Goal: Task Accomplishment & Management: Manage account settings

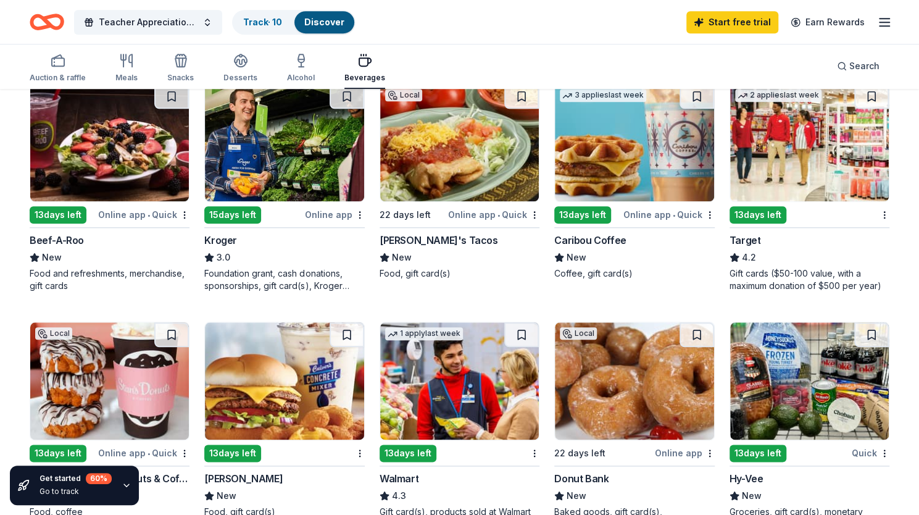
scroll to position [370, 0]
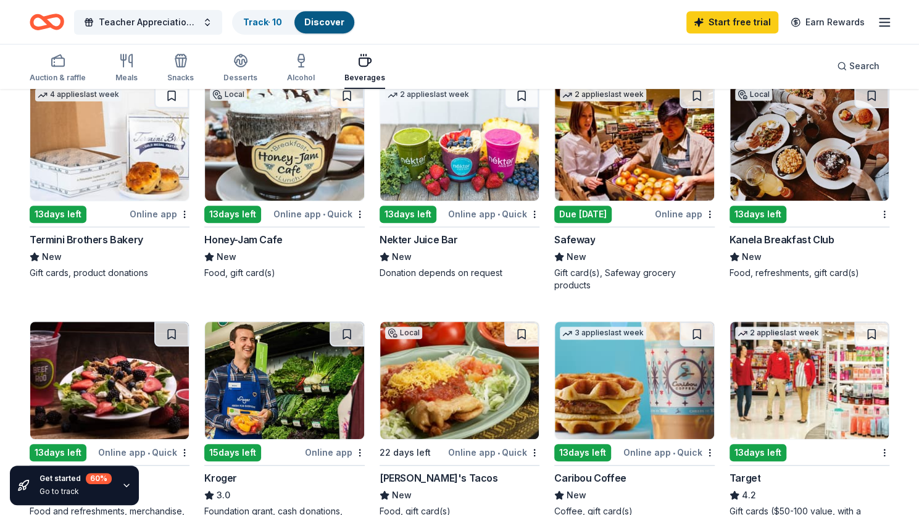
click at [887, 22] on line "button" at bounding box center [885, 22] width 10 height 0
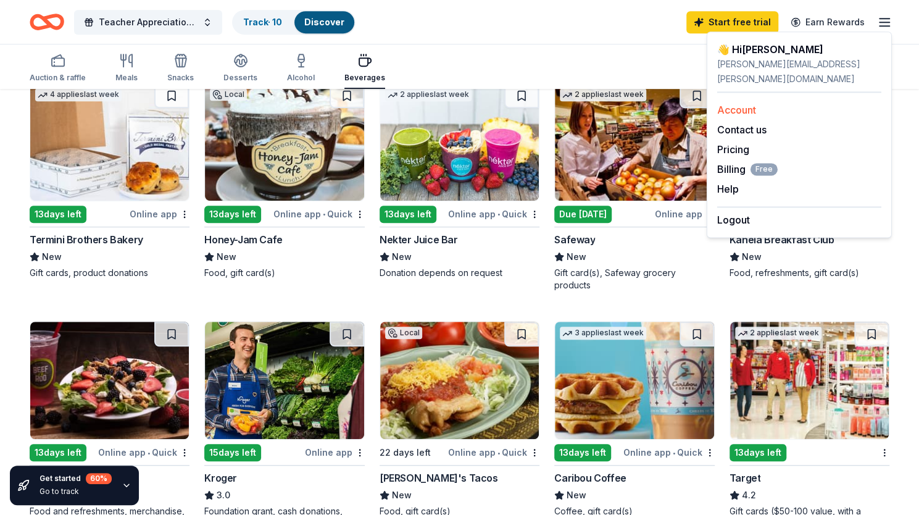
click at [745, 104] on link "Account" at bounding box center [736, 110] width 39 height 12
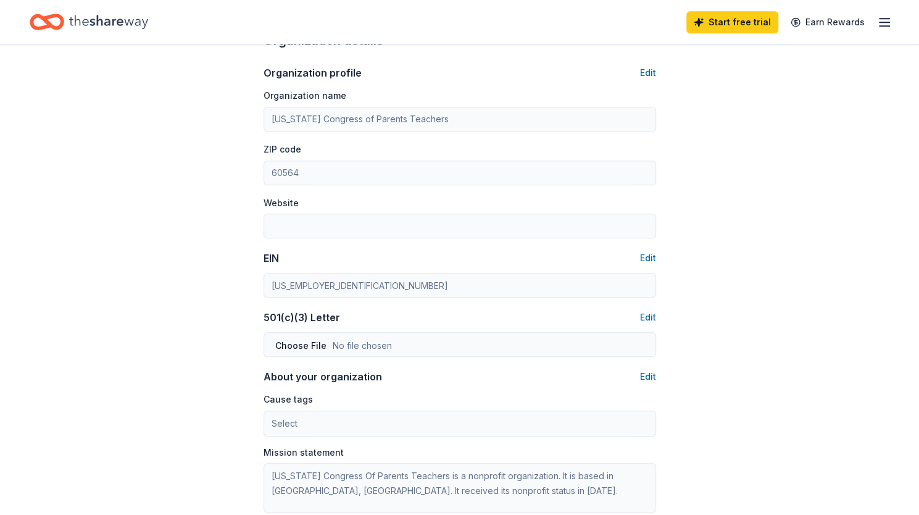
scroll to position [432, 0]
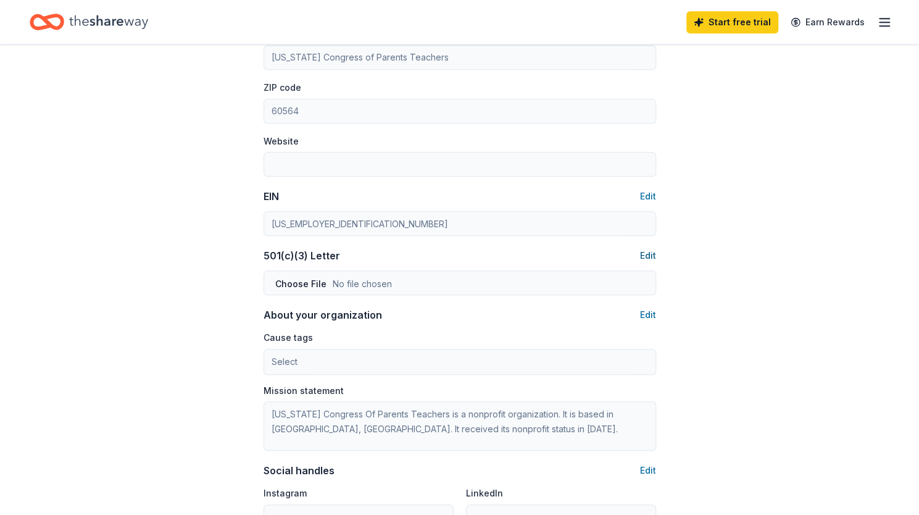
click at [644, 255] on button "Edit" at bounding box center [648, 255] width 16 height 15
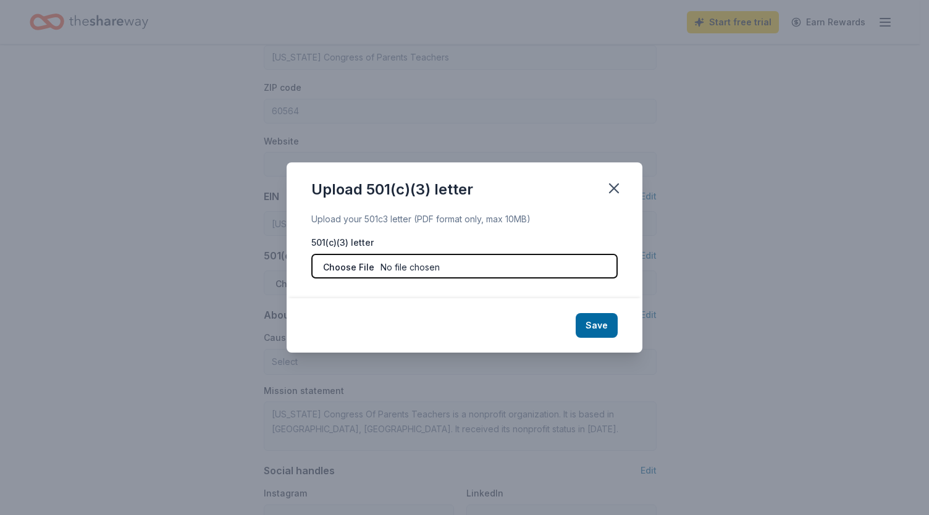
click at [504, 260] on input "file" at bounding box center [464, 266] width 306 height 25
type input "C:\fakepath\IL PTA 25-26 TaxExemptCertificate.pdf"
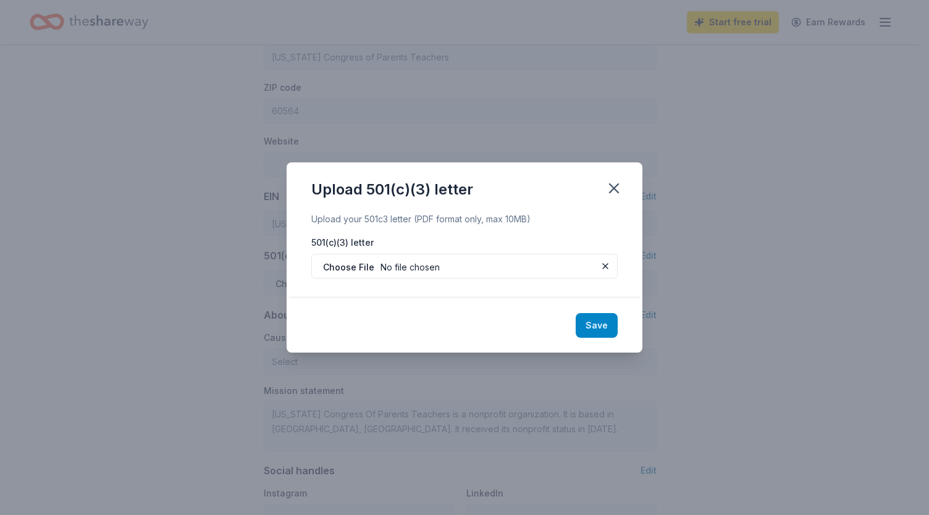
click at [603, 329] on button "Save" at bounding box center [596, 325] width 42 height 25
click at [604, 329] on div "Save" at bounding box center [465, 325] width 356 height 54
click at [615, 180] on icon "button" at bounding box center [613, 188] width 17 height 17
click at [598, 325] on div "Save" at bounding box center [465, 325] width 356 height 54
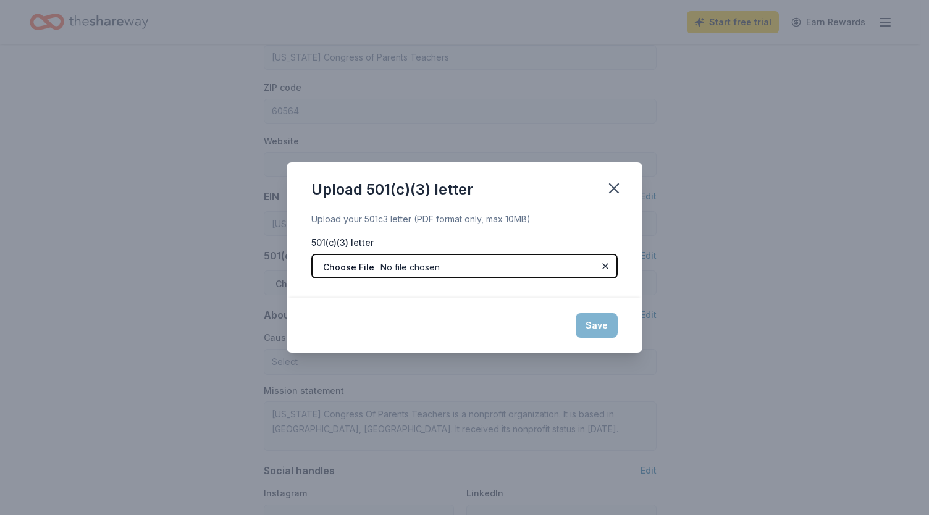
click at [554, 275] on input "file" at bounding box center [464, 266] width 306 height 25
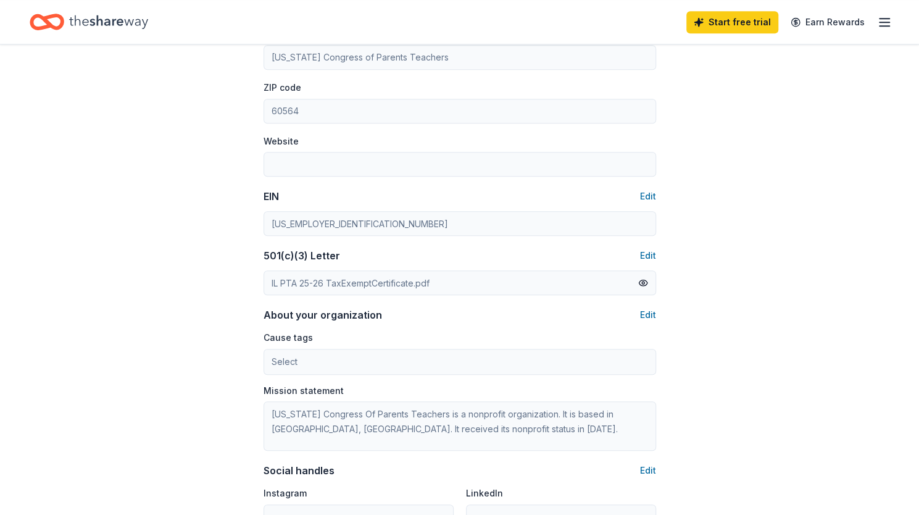
click at [763, 345] on div "Account About me Profile Edit First name [PERSON_NAME] Last name [PERSON_NAME] …" at bounding box center [459, 143] width 919 height 1062
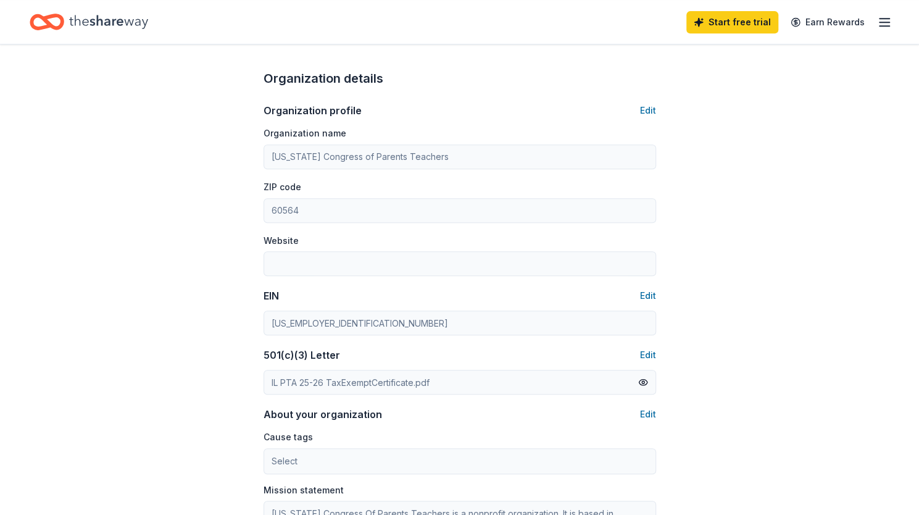
scroll to position [247, 0]
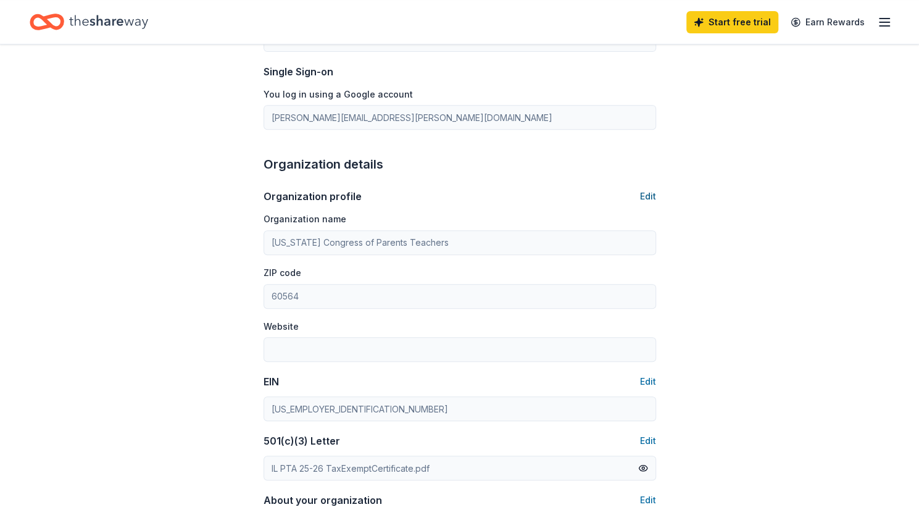
click at [647, 196] on button "Edit" at bounding box center [648, 196] width 16 height 15
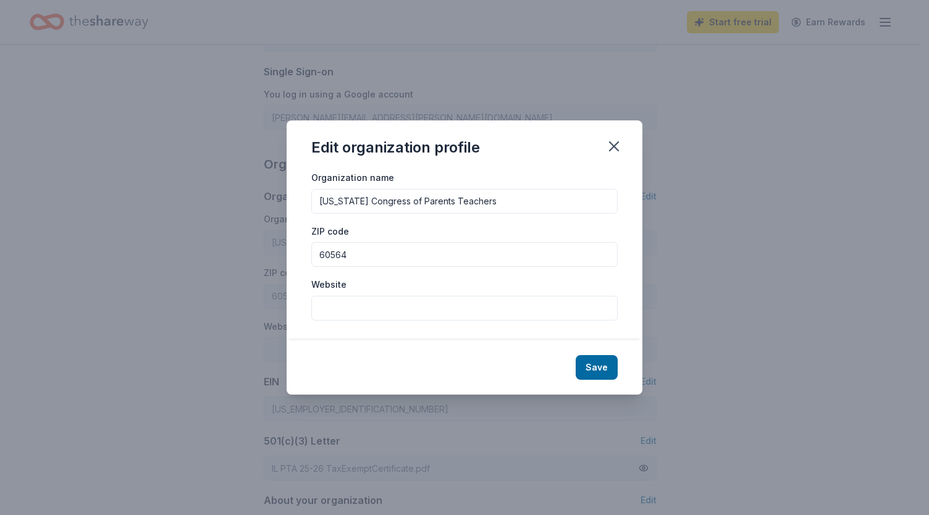
click at [419, 309] on input "Website" at bounding box center [464, 308] width 306 height 25
type input "[URL][DOMAIN_NAME]"
click at [603, 358] on button "Save" at bounding box center [596, 367] width 42 height 25
type input "[URL][DOMAIN_NAME]"
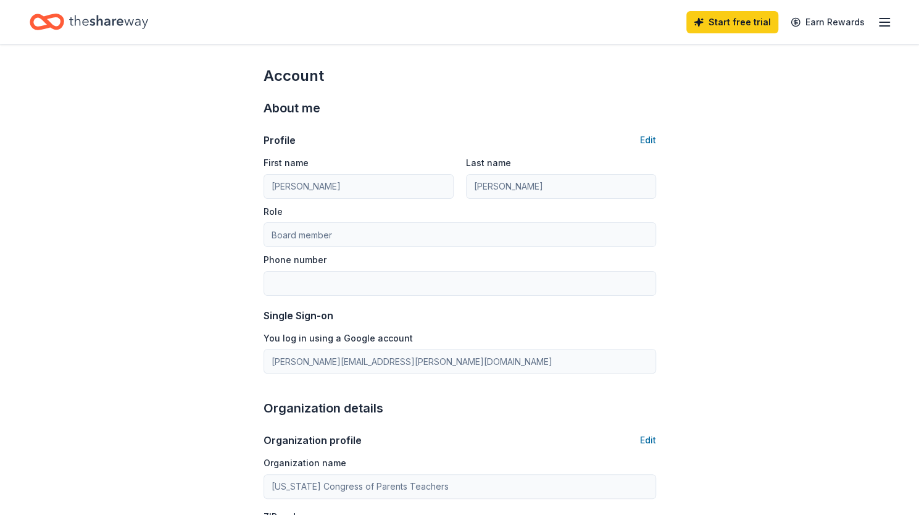
scroll to position [0, 0]
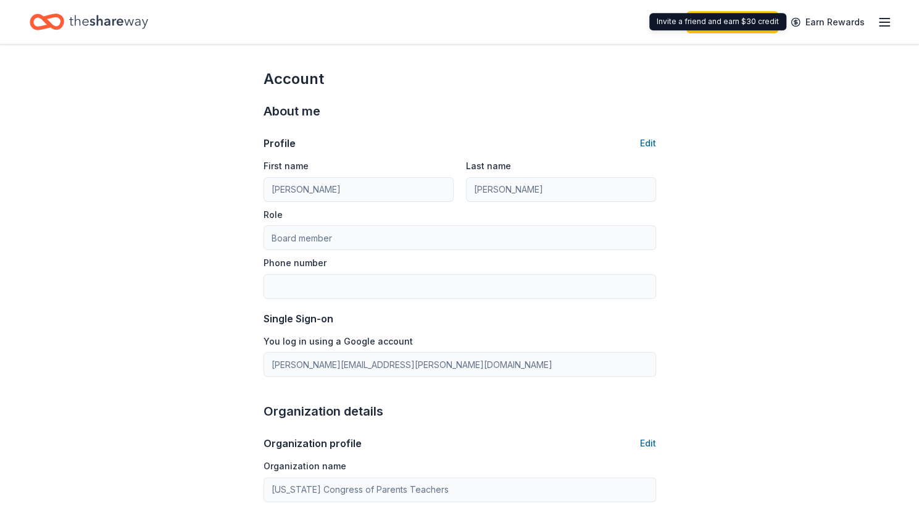
click at [886, 20] on icon "button" at bounding box center [884, 22] width 15 height 15
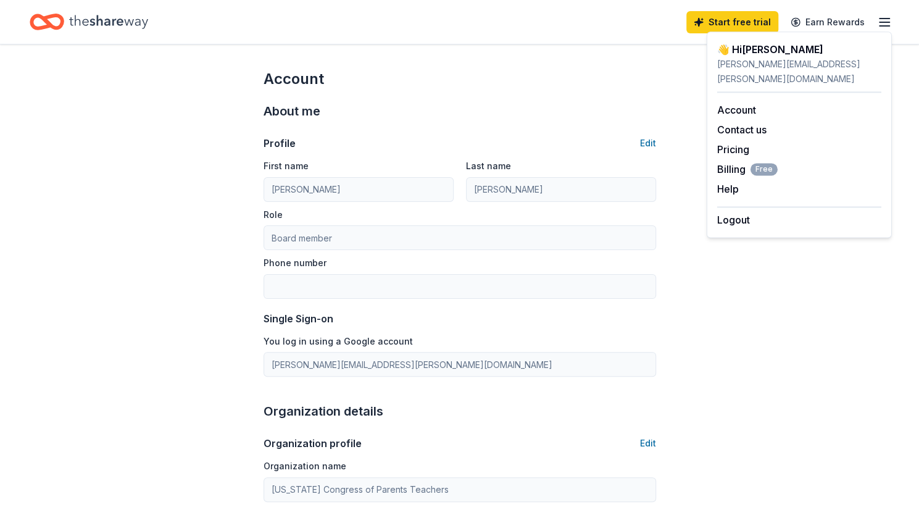
click at [130, 23] on icon "Home" at bounding box center [108, 21] width 79 height 25
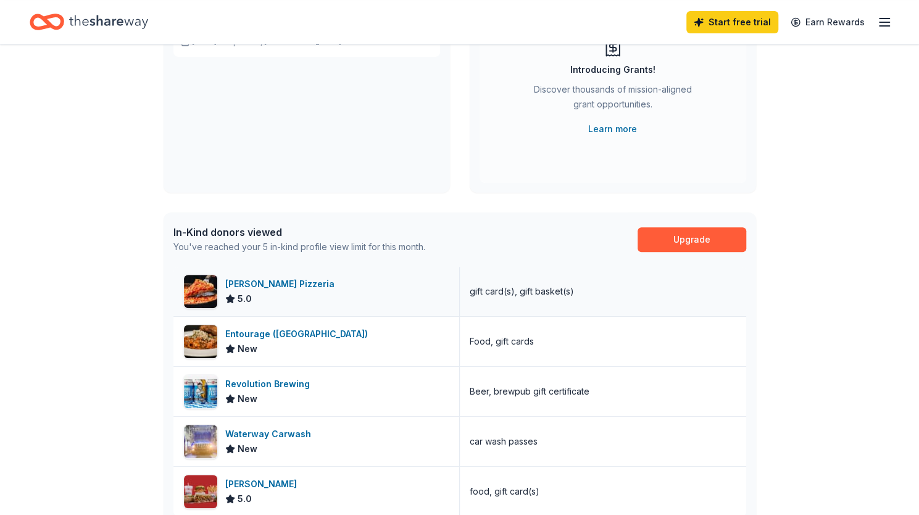
scroll to position [185, 0]
